Goal: Transaction & Acquisition: Subscribe to service/newsletter

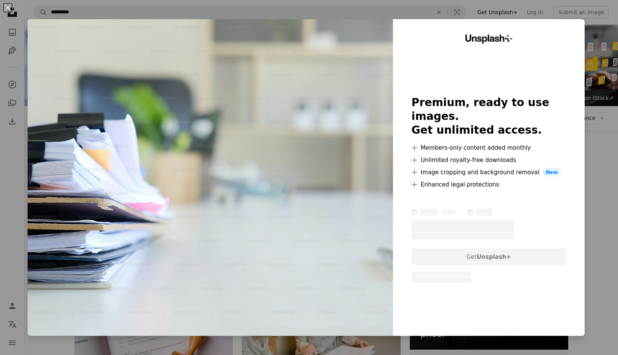
scroll to position [153, 0]
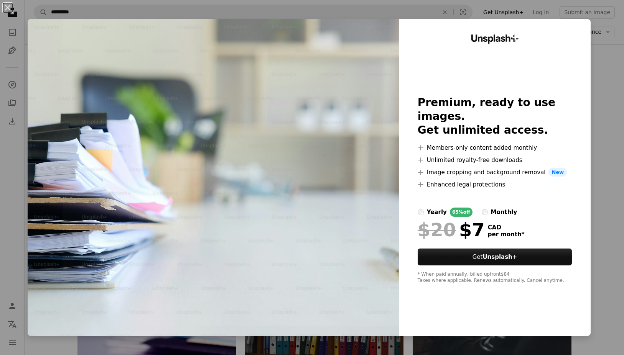
click at [599, 227] on div "An X shape Unsplash+ Premium, ready to use images. Get unlimited access. A plus…" at bounding box center [312, 177] width 624 height 355
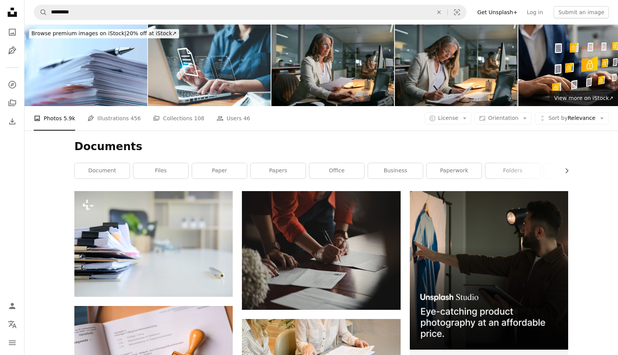
click at [512, 11] on link "Get Unsplash+" at bounding box center [497, 12] width 49 height 12
